Goal: Navigation & Orientation: Find specific page/section

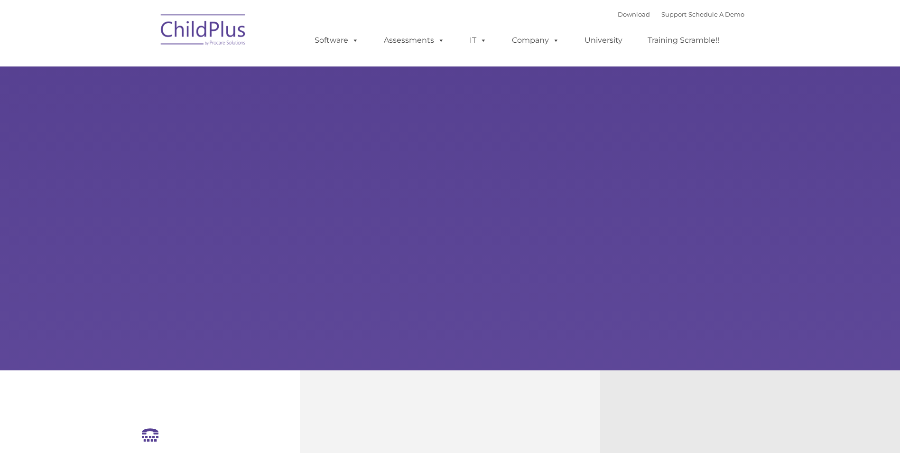
select select "MEDIUM"
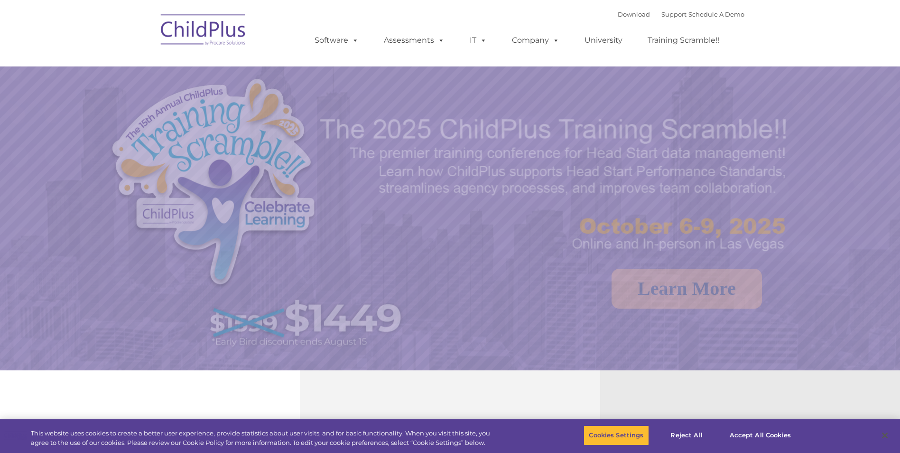
select select "MEDIUM"
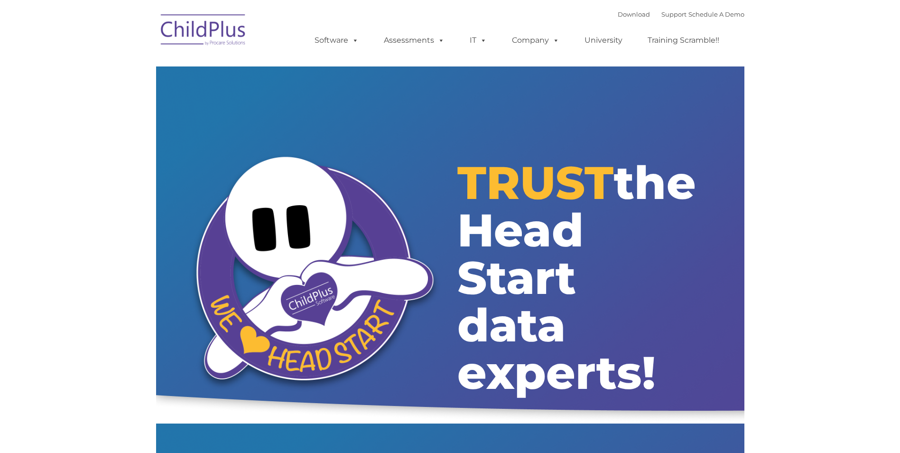
type input ""
